Goal: Task Accomplishment & Management: Complete application form

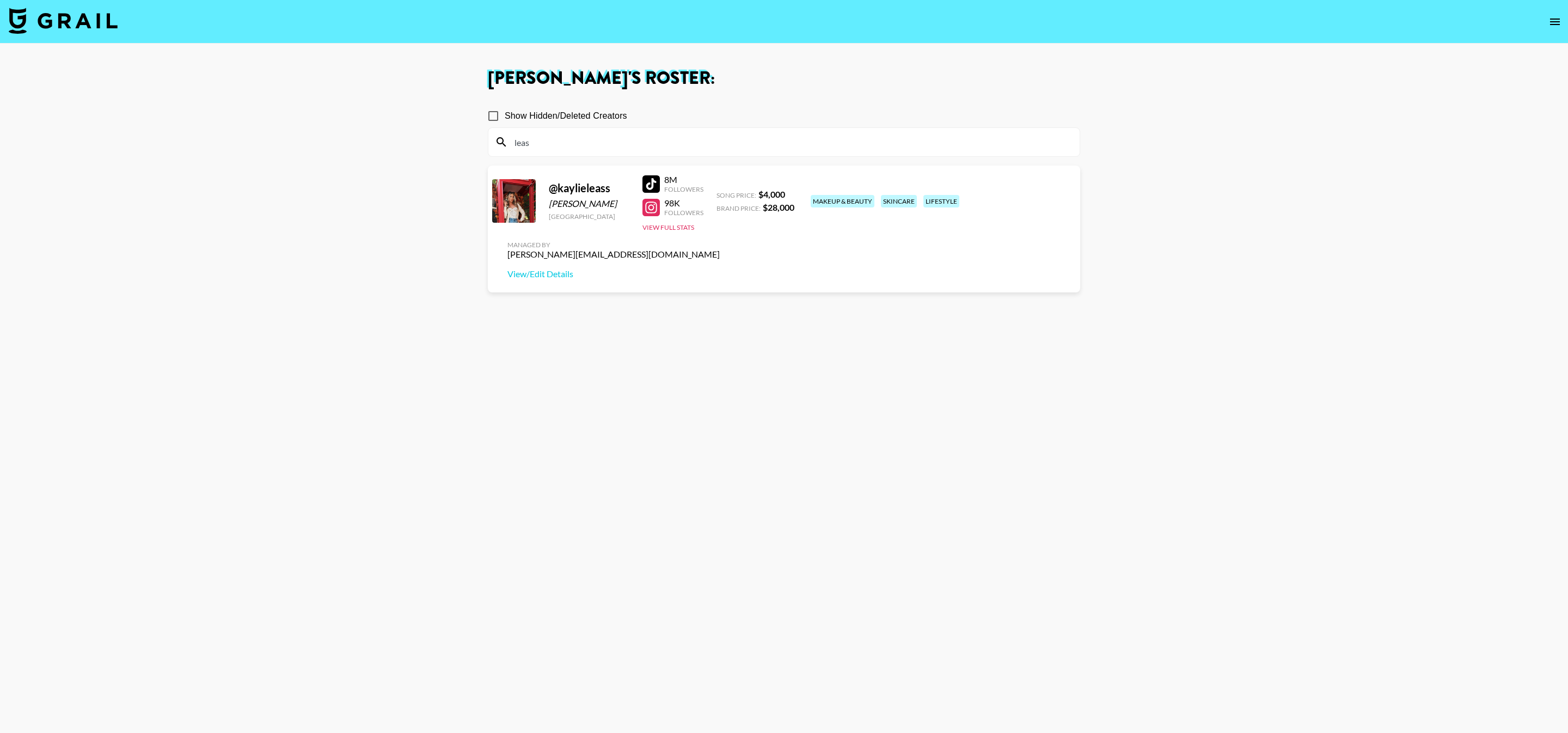
click at [70, 15] on img at bounding box center [63, 20] width 109 height 26
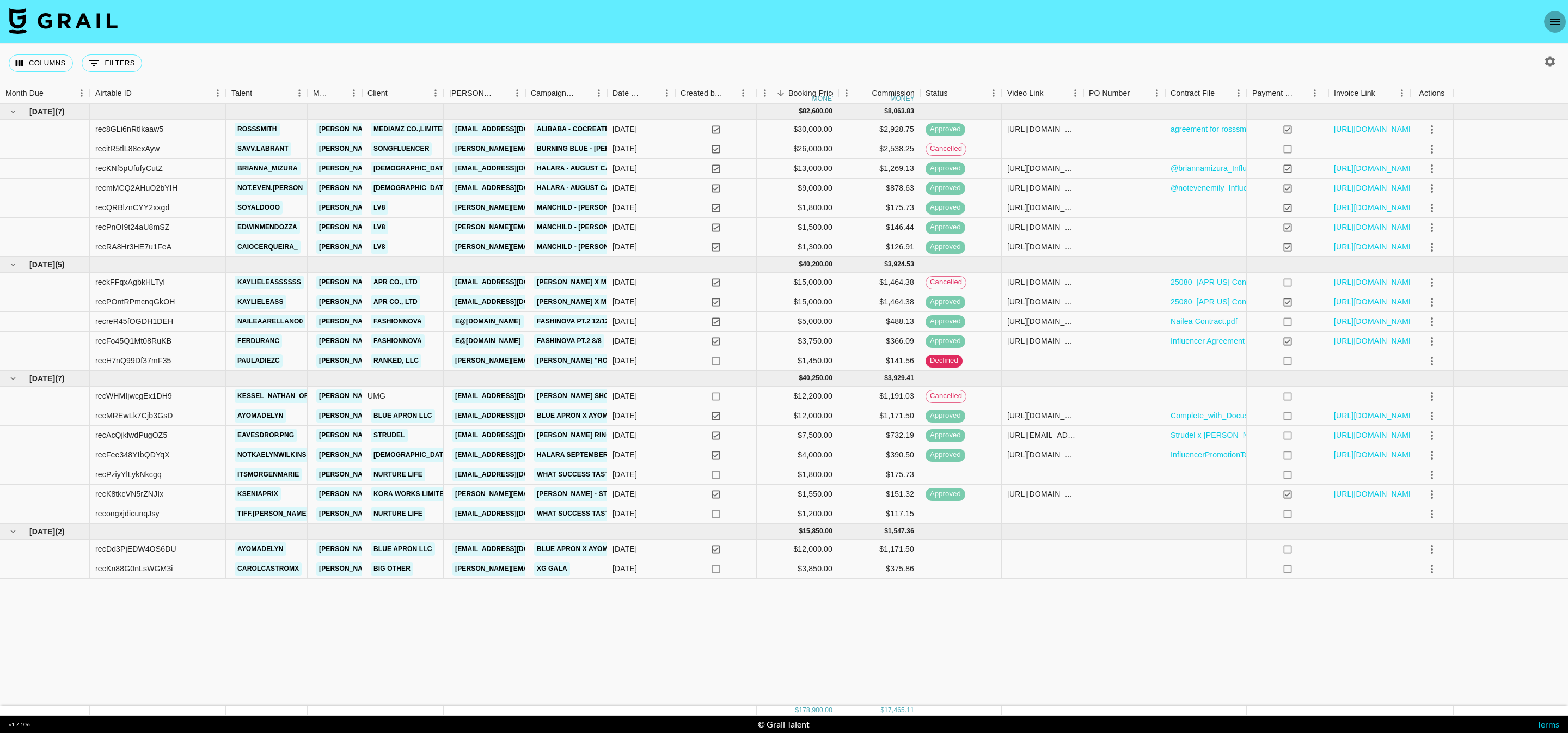
click at [1555, 21] on icon "open drawer" at bounding box center [1555, 22] width 13 height 13
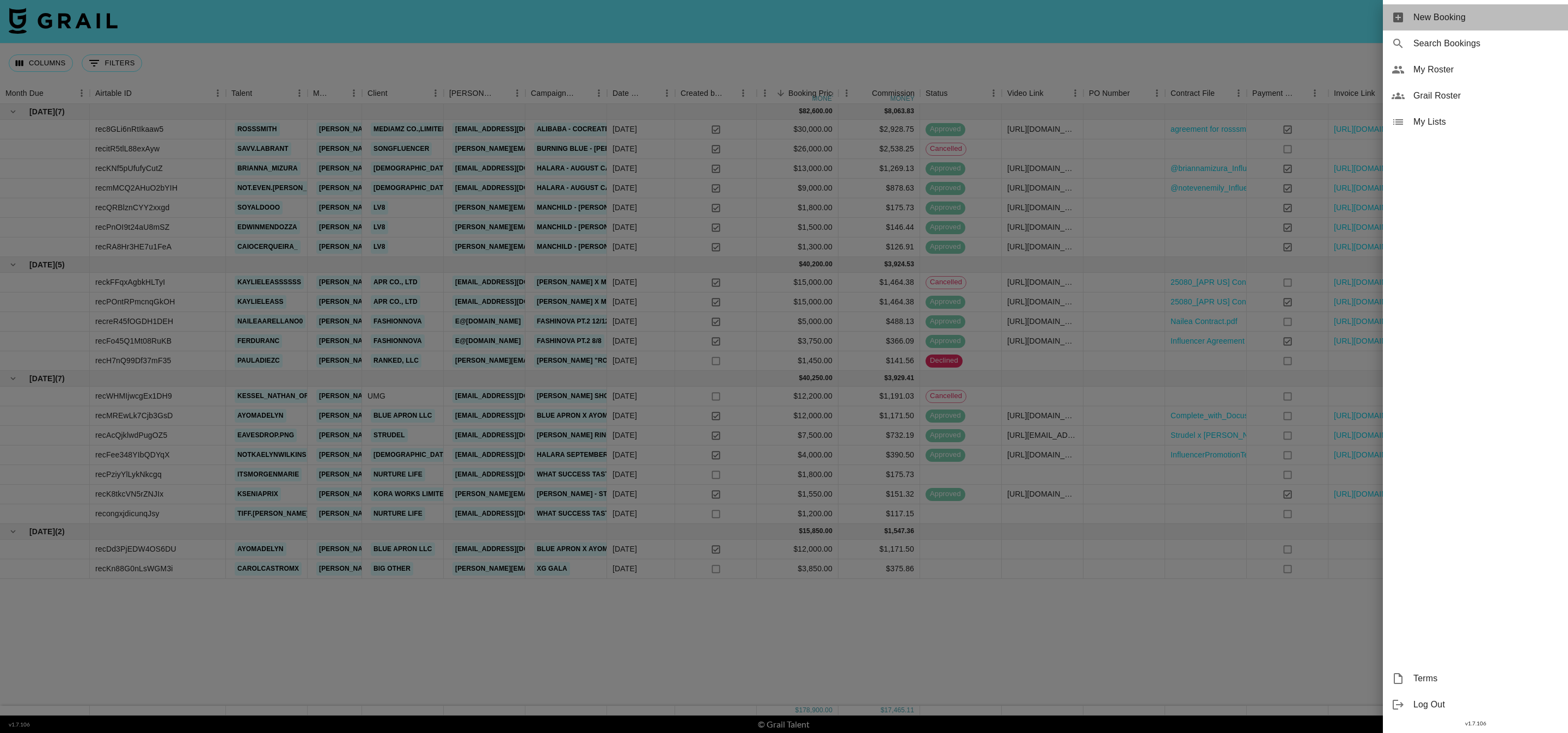
click at [1491, 23] on span "New Booking" at bounding box center [1486, 17] width 146 height 13
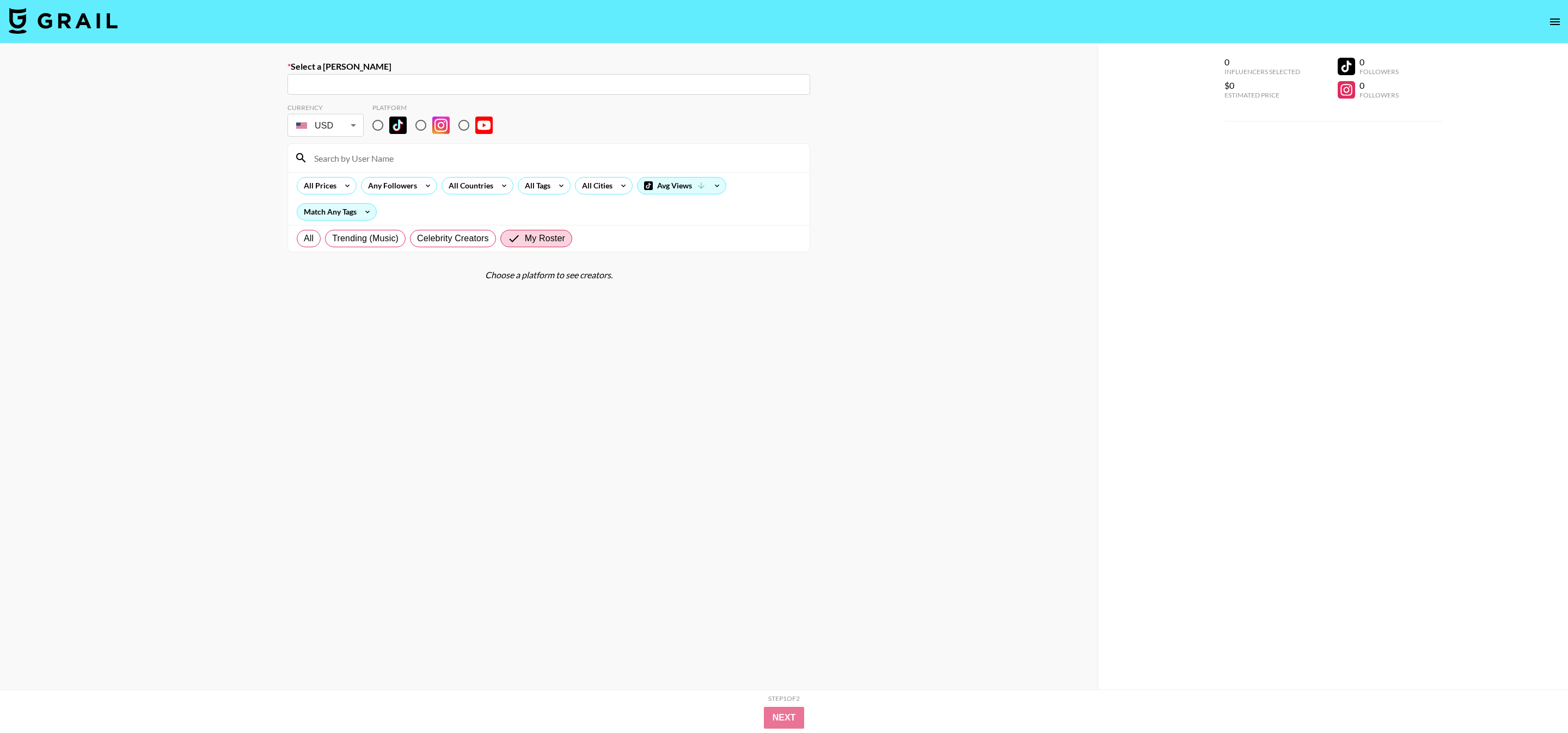
click at [547, 86] on input "text" at bounding box center [549, 85] width 509 height 13
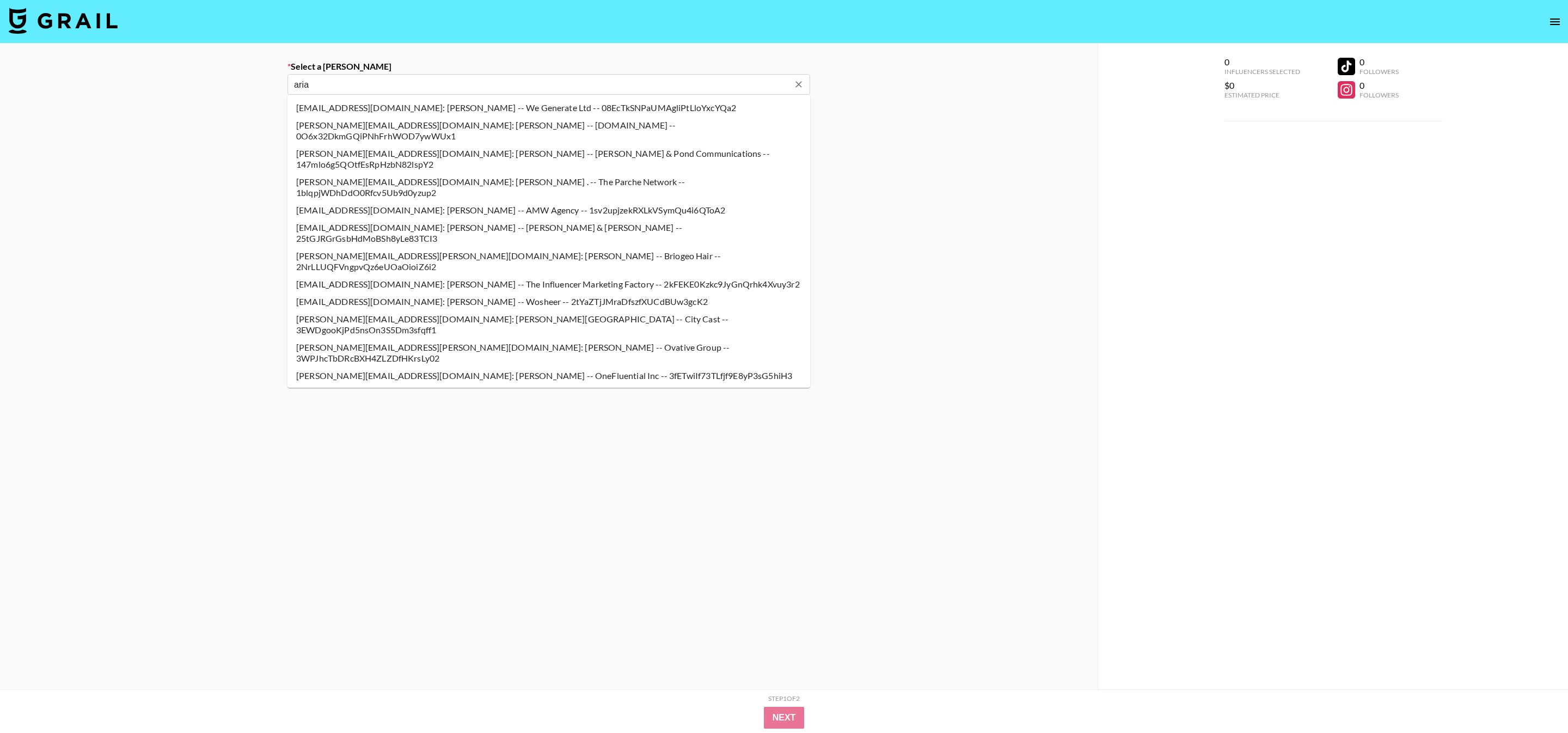
type input "aria"
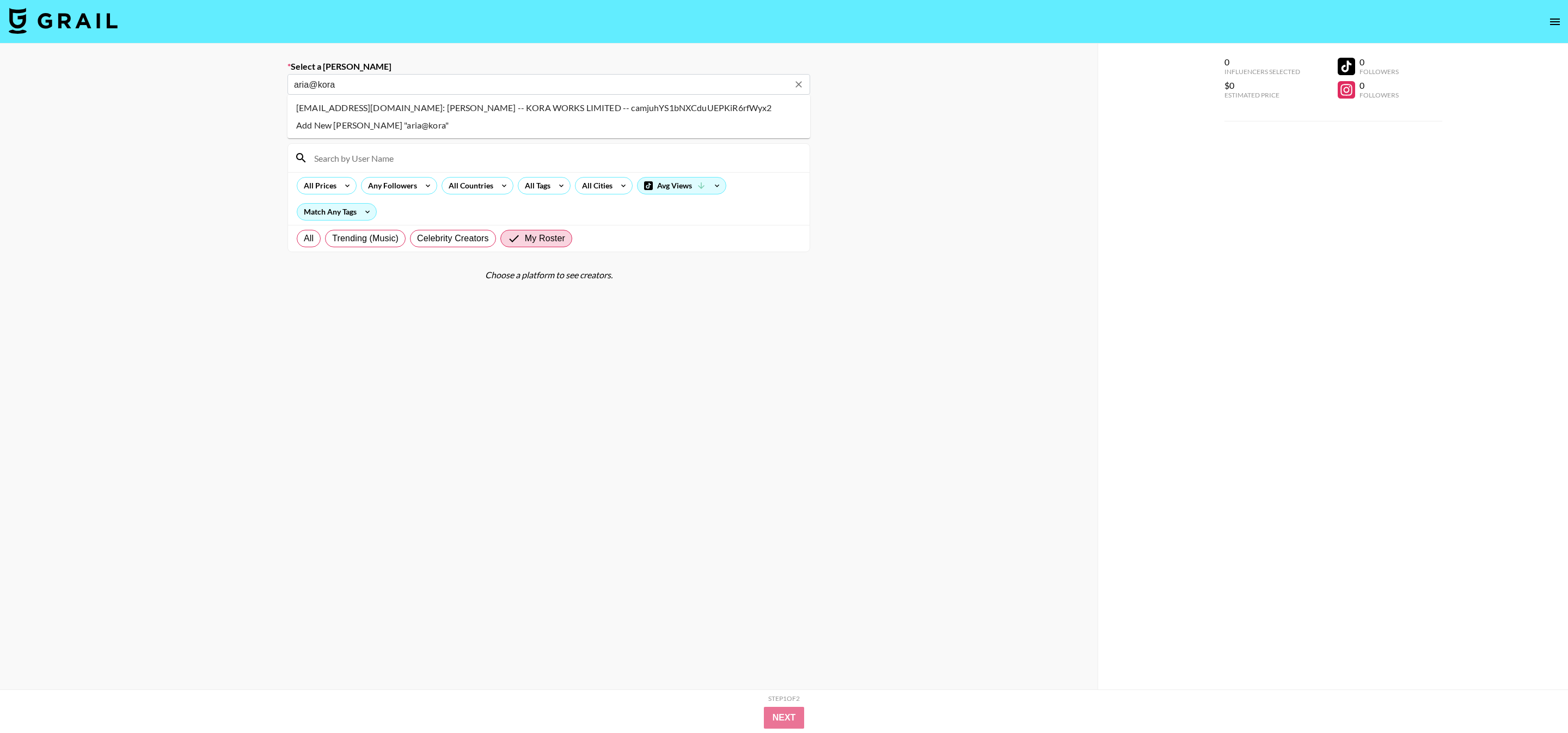
click at [518, 106] on li "[EMAIL_ADDRESS][DOMAIN_NAME]: [PERSON_NAME] -- KORA WORKS LIMITED -- camjuhYS1b…" at bounding box center [549, 108] width 523 height 17
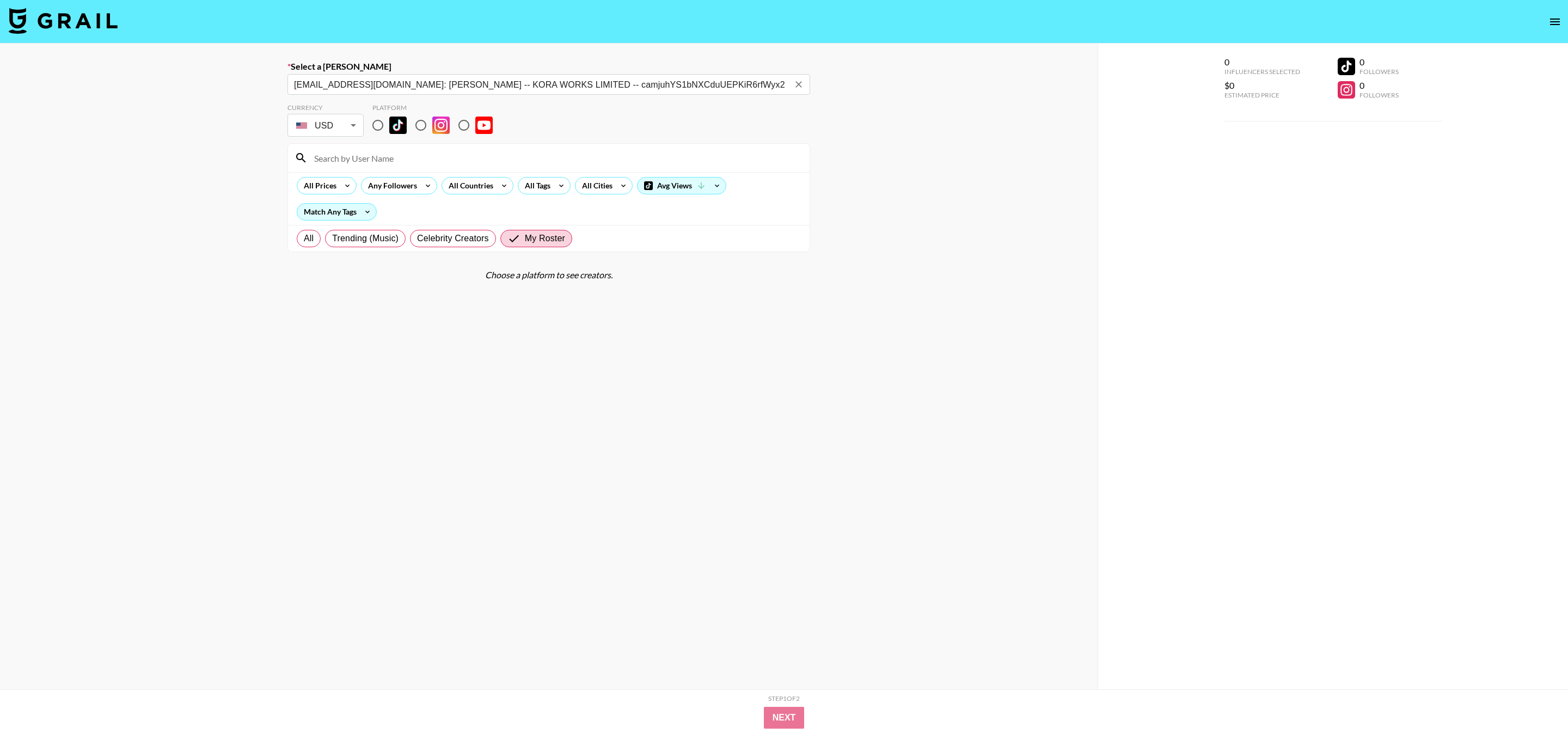
type input "[EMAIL_ADDRESS][DOMAIN_NAME]: [PERSON_NAME] -- KORA WORKS LIMITED -- camjuhYS1b…"
click at [501, 156] on input at bounding box center [555, 158] width 495 height 17
type input "elka"
click at [311, 238] on span "All" at bounding box center [308, 238] width 10 height 13
click at [304, 238] on input "All" at bounding box center [304, 238] width 0 height 0
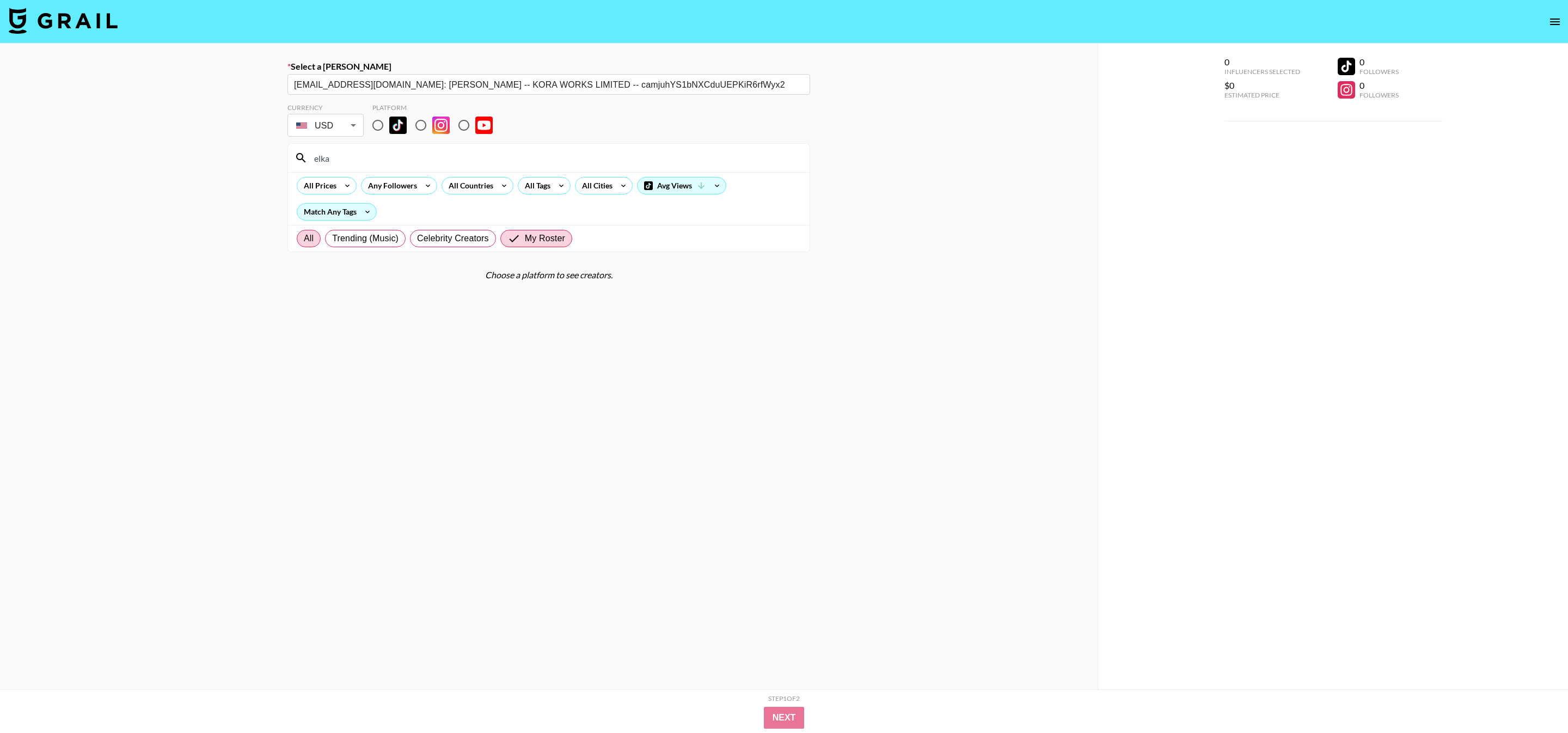
radio input "true"
click at [545, 241] on span "My Roster" at bounding box center [545, 238] width 41 height 13
click at [525, 238] on input "My Roster" at bounding box center [525, 238] width 0 height 0
radio input "true"
click at [378, 152] on input "elka" at bounding box center [555, 158] width 495 height 17
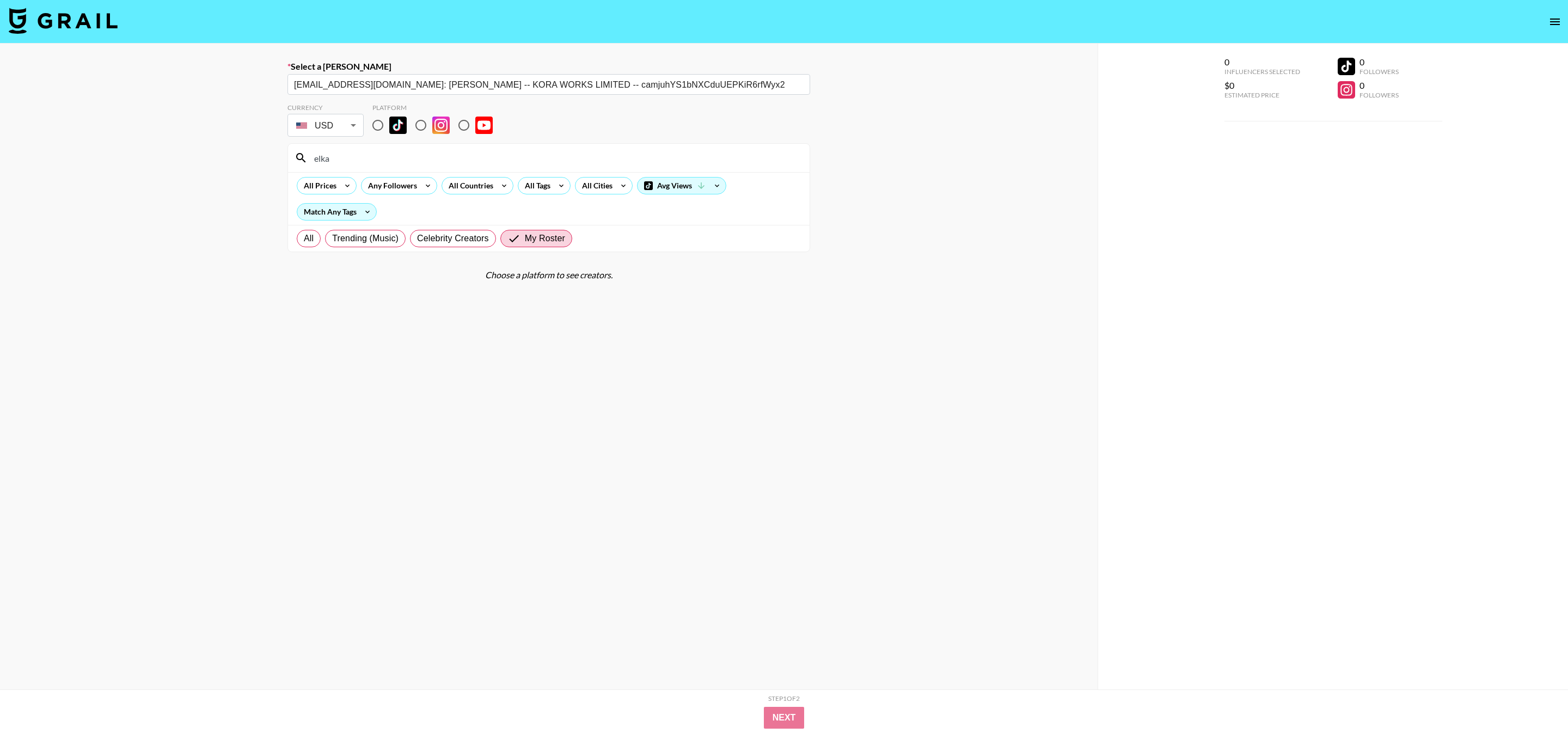
click at [378, 152] on input "elka" at bounding box center [555, 158] width 495 height 17
click at [377, 123] on input "radio" at bounding box center [378, 125] width 23 height 23
radio input "true"
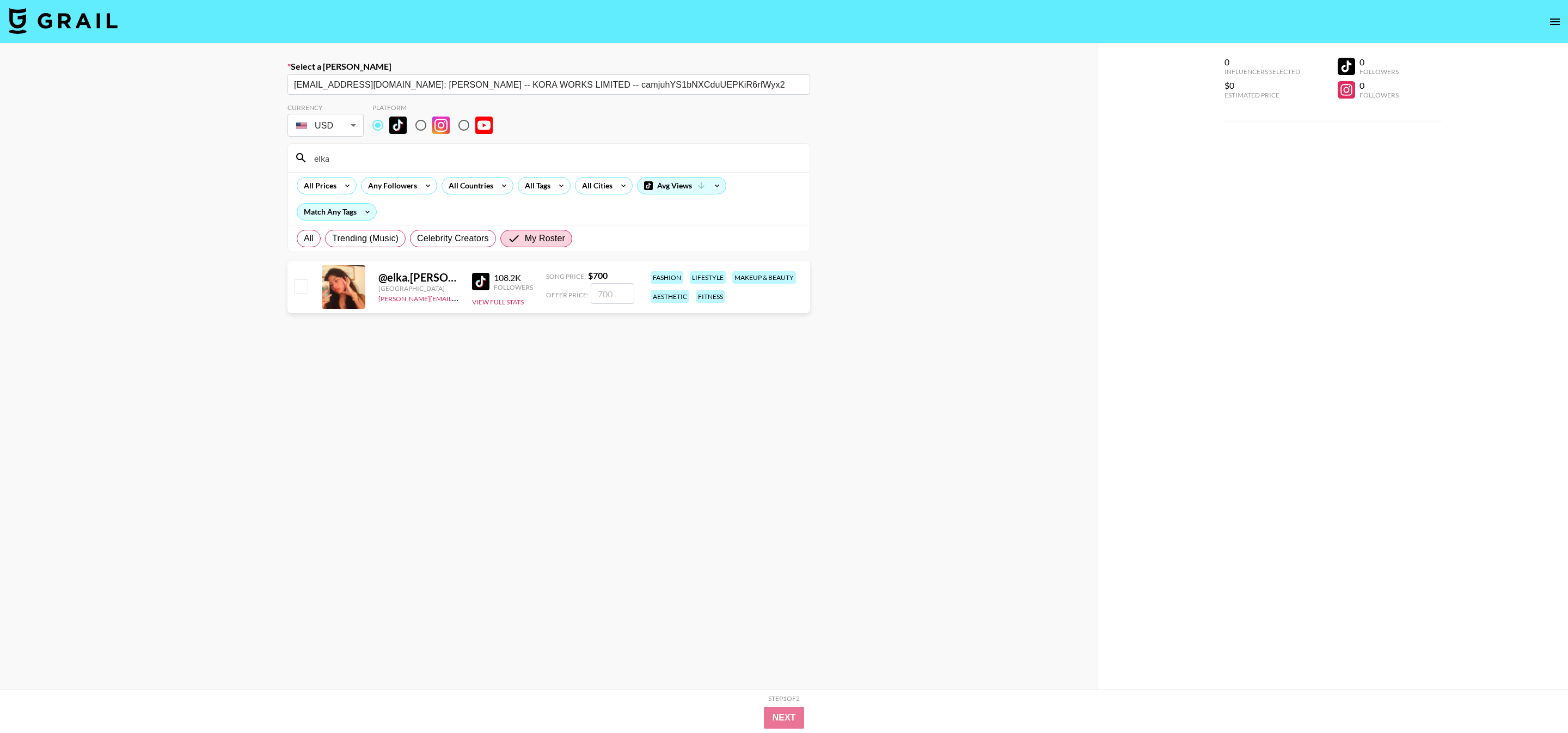
click at [298, 281] on input "checkbox" at bounding box center [301, 286] width 13 height 13
checkbox input "true"
type input "700"
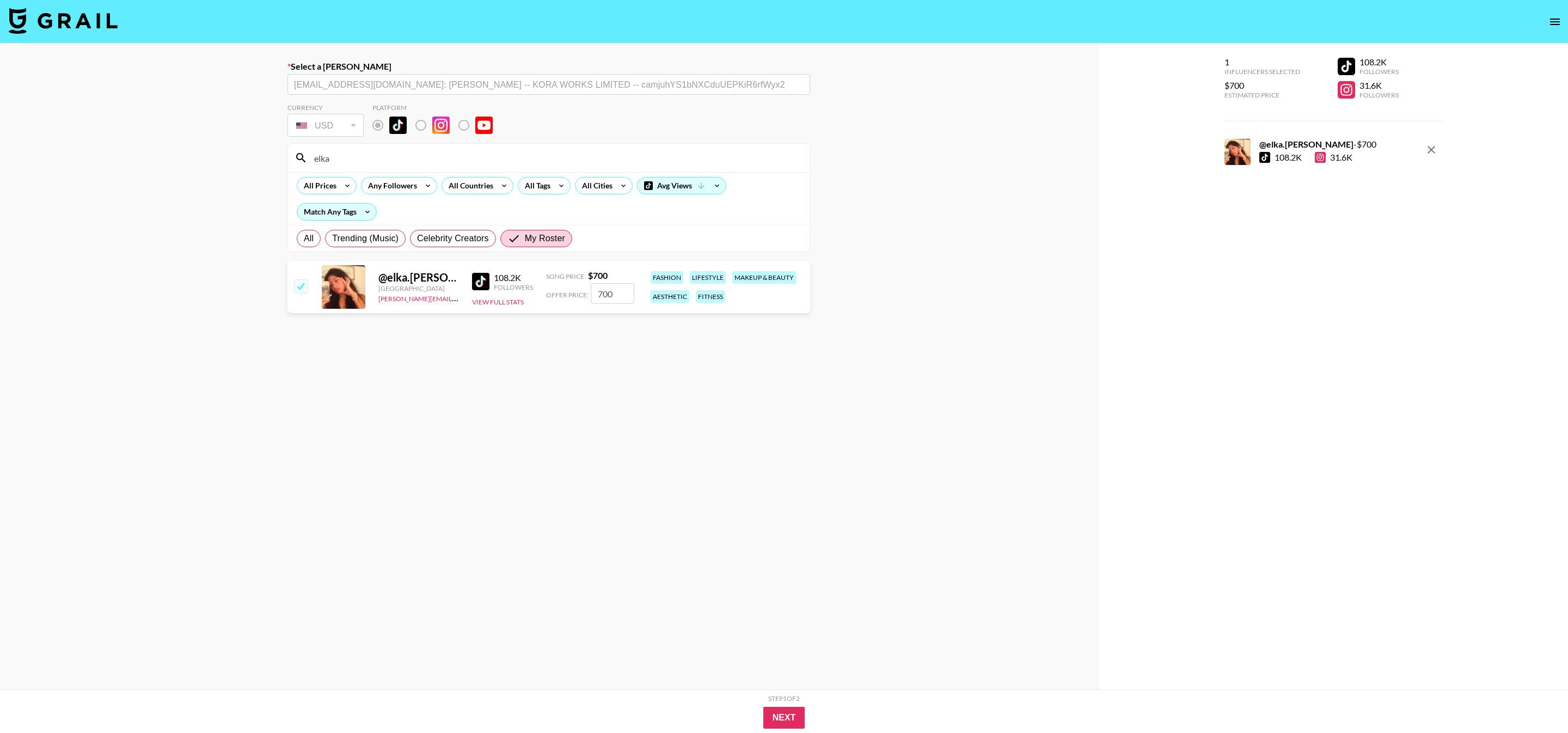
click at [602, 294] on input "700" at bounding box center [612, 293] width 43 height 21
checkbox input "false"
type input "6"
checkbox input "true"
type input "600"
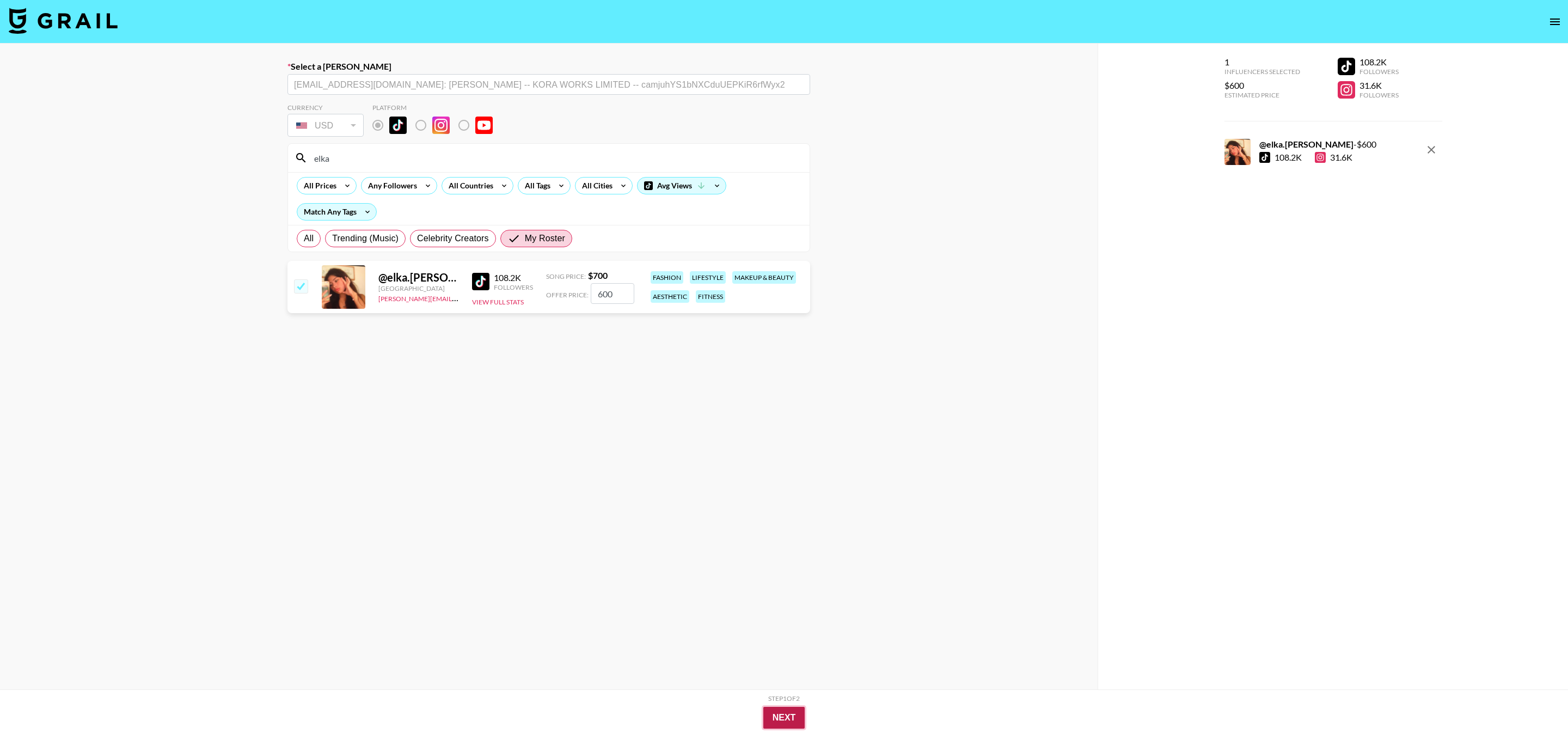
click at [778, 718] on button "Next" at bounding box center [784, 717] width 42 height 22
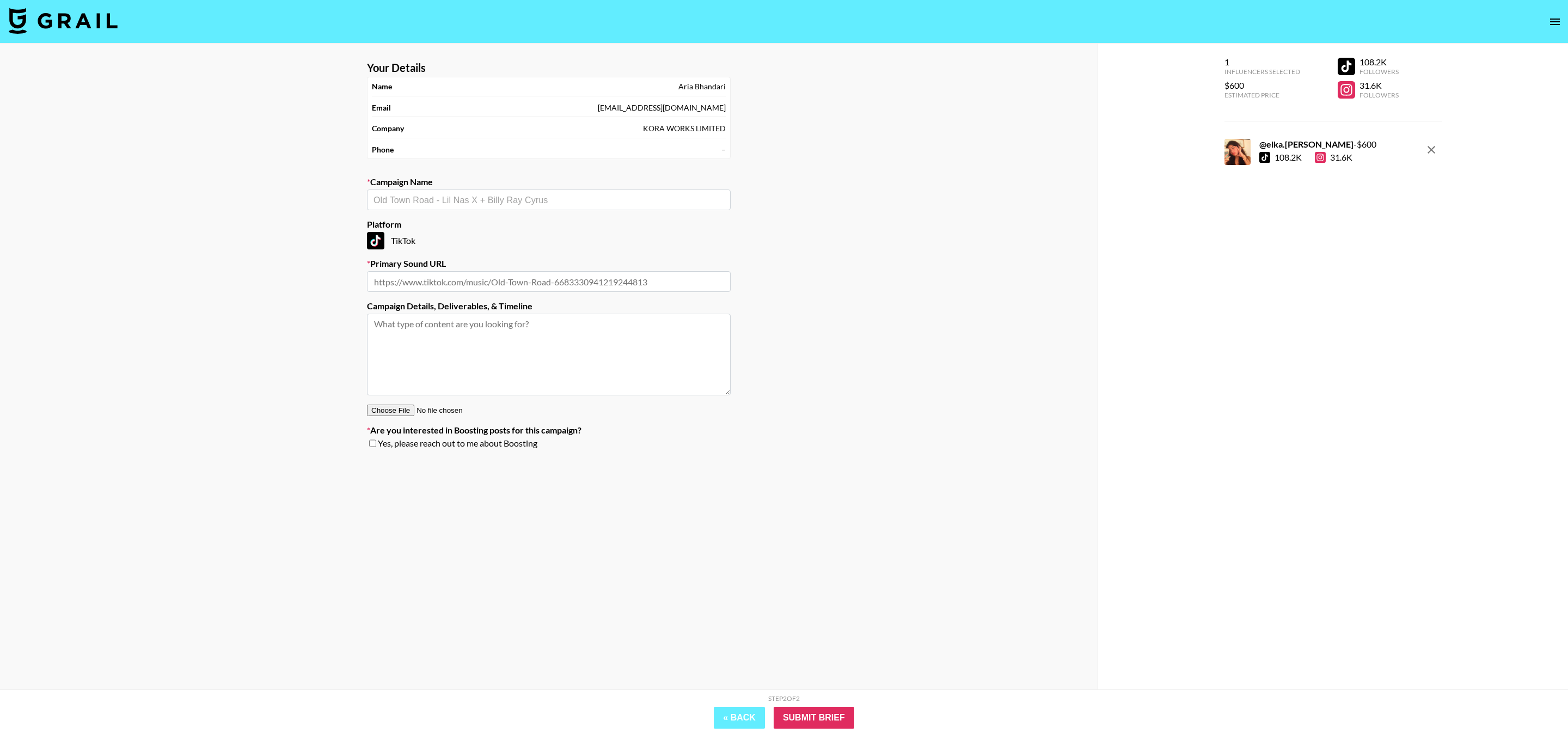
click at [653, 208] on div "​" at bounding box center [549, 200] width 364 height 21
click at [506, 190] on div "​" at bounding box center [549, 200] width 364 height 21
click at [606, 225] on li "Add New Campaign: "Doja Cat - Oct"" at bounding box center [549, 223] width 364 height 17
type input "Doja Cat - Oct"
click at [530, 286] on input "text" at bounding box center [549, 281] width 364 height 21
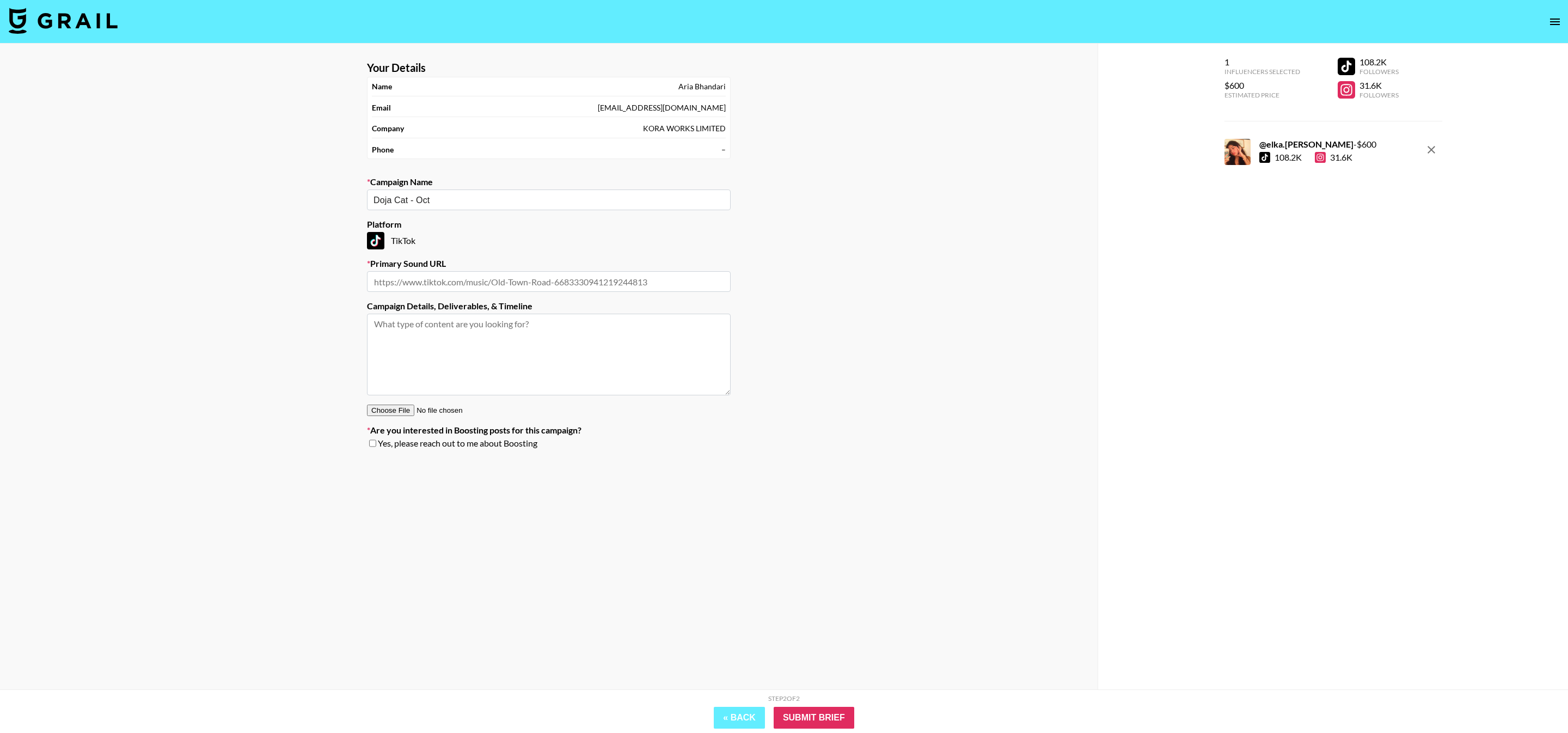
paste input "[URL][DOMAIN_NAME]"
type input "[URL][DOMAIN_NAME]"
click at [850, 720] on input "Submit Brief" at bounding box center [814, 717] width 81 height 22
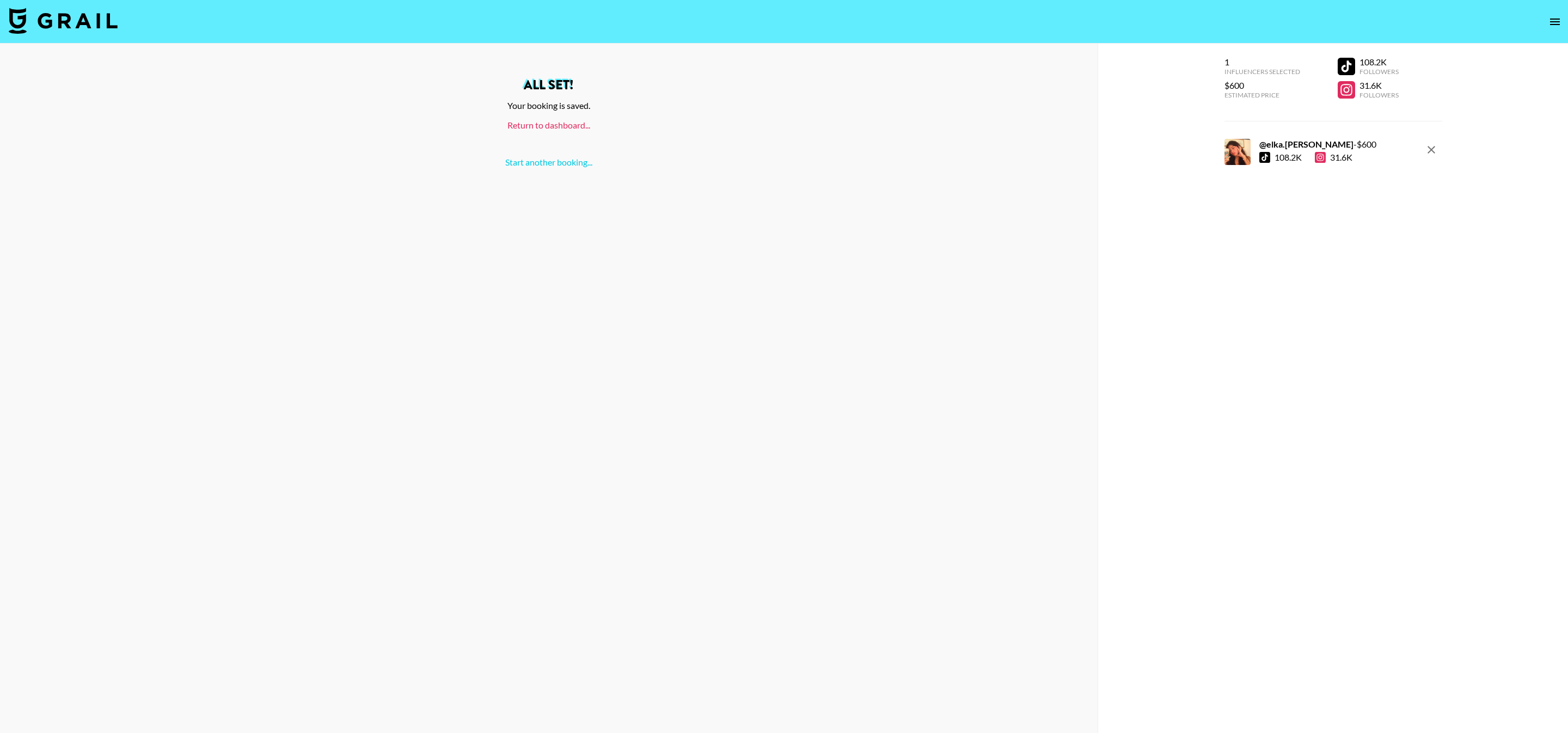
click at [577, 126] on link "Return to dashboard..." at bounding box center [549, 125] width 83 height 11
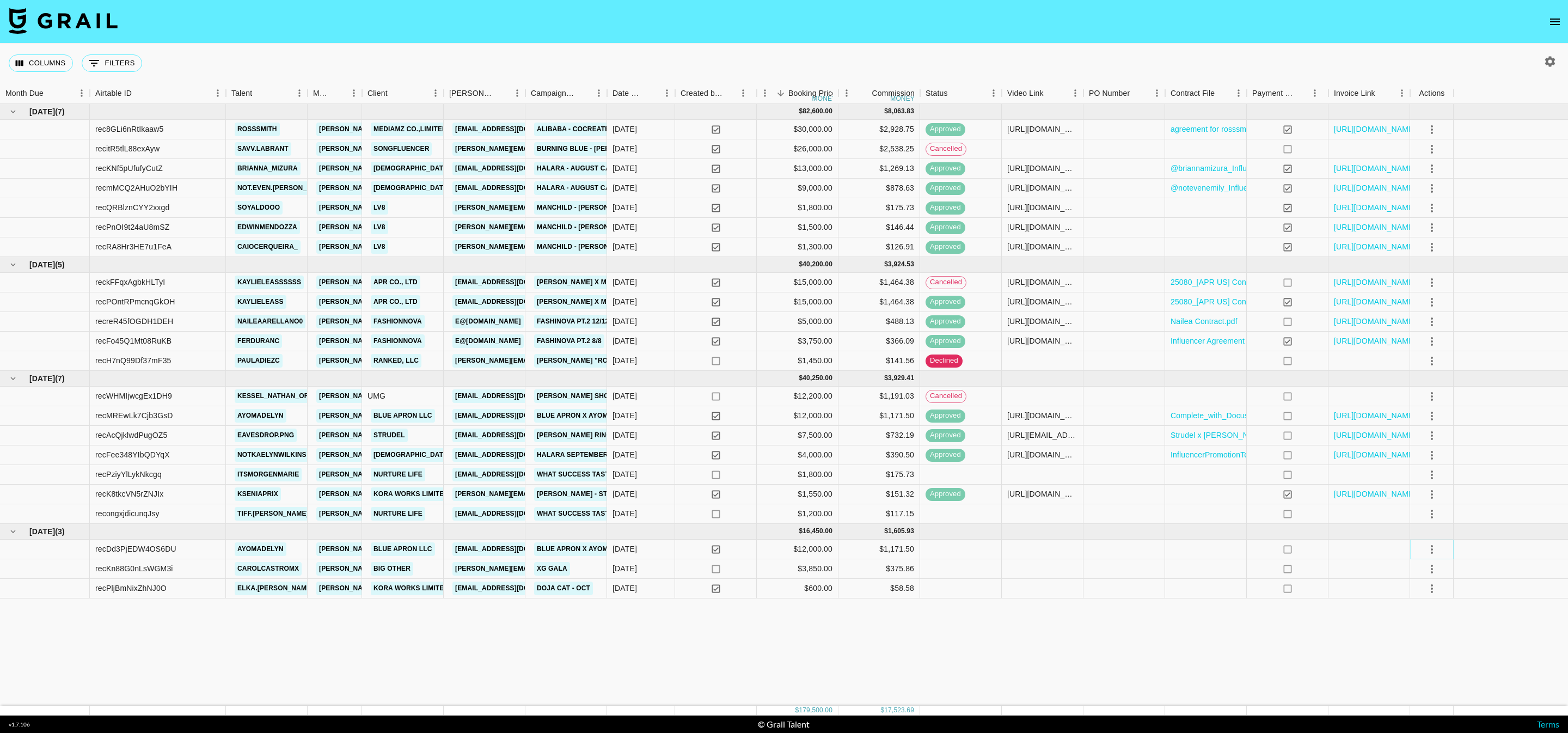
click at [1436, 550] on icon "select merge strategy" at bounding box center [1432, 549] width 13 height 13
click at [1435, 572] on li "Confirm" at bounding box center [1432, 573] width 71 height 19
click at [1356, 612] on div "Jul '25 ( 7 ) $ 82,600.00 $ 8,063.83 rec8GLi6nRtIkaaw5 rosssmith pete@grail-tal…" at bounding box center [784, 405] width 1568 height 602
click at [1429, 585] on icon "select merge strategy" at bounding box center [1432, 589] width 13 height 13
click at [1428, 603] on li "Confirm" at bounding box center [1432, 611] width 71 height 19
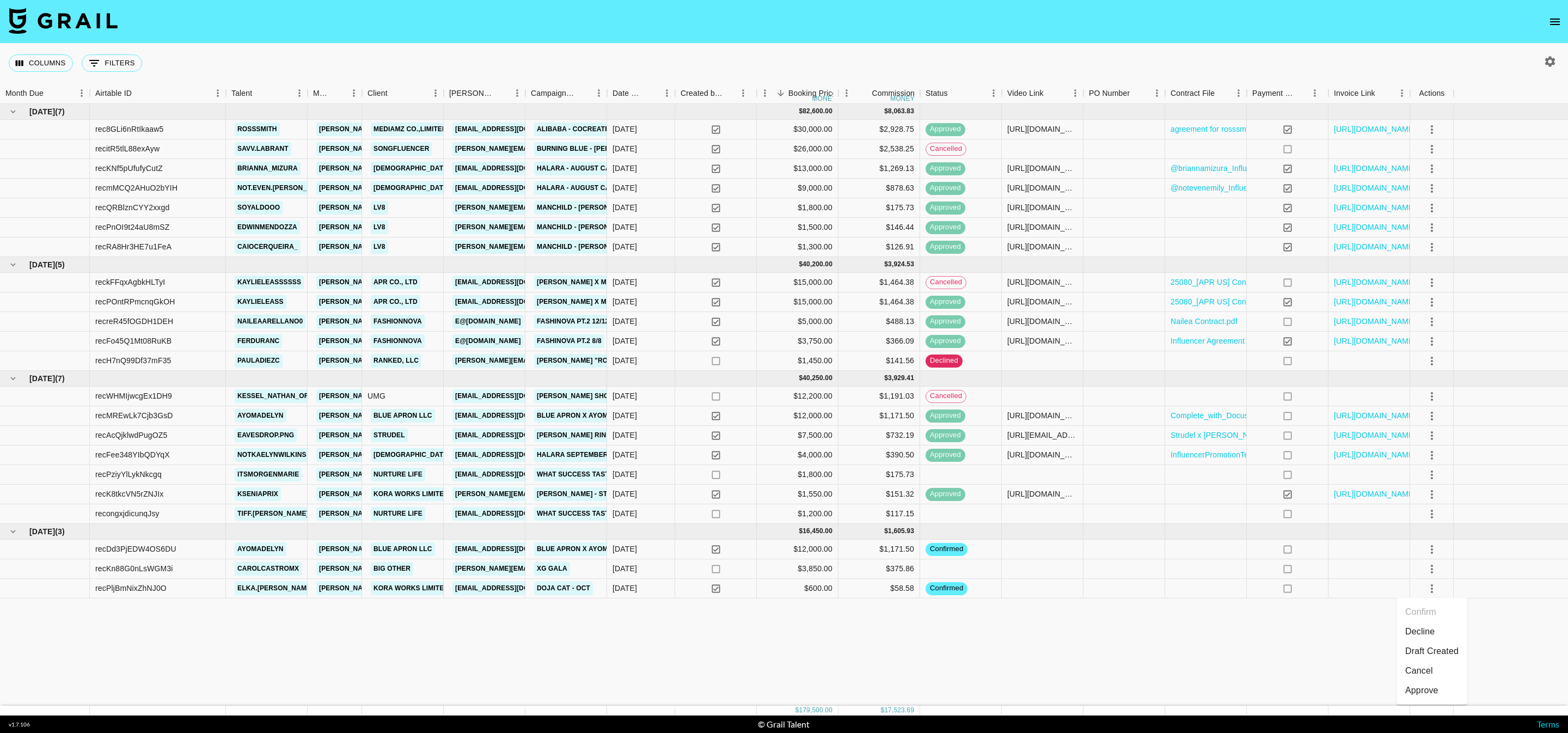
click at [1119, 641] on div "Jul '25 ( 7 ) $ 82,600.00 $ 8,063.83 rec8GLi6nRtIkaaw5 rosssmith pete@grail-tal…" at bounding box center [784, 405] width 1568 height 602
